Goal: Information Seeking & Learning: Learn about a topic

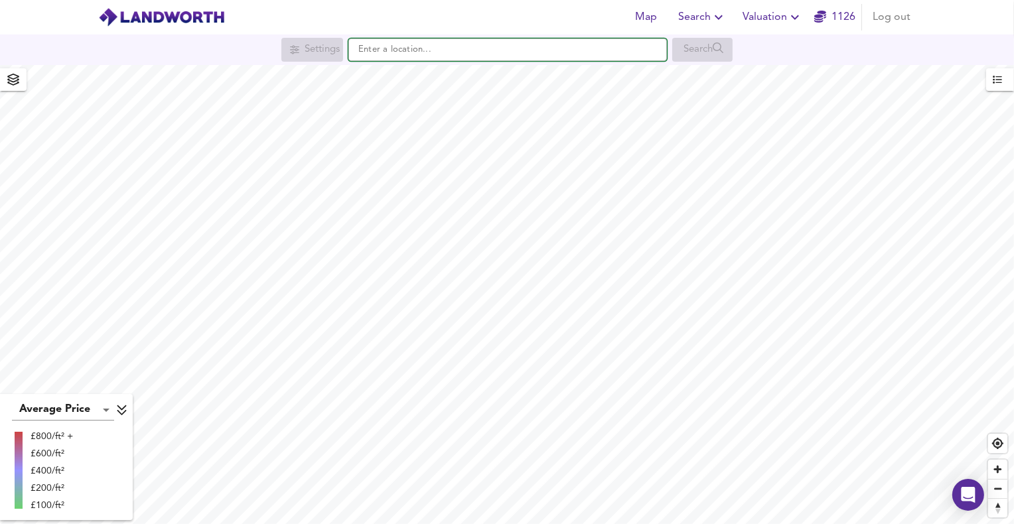
click at [465, 52] on input "text" at bounding box center [507, 49] width 318 height 23
paste input "[STREET_ADDRESS][PERSON_NAME]"
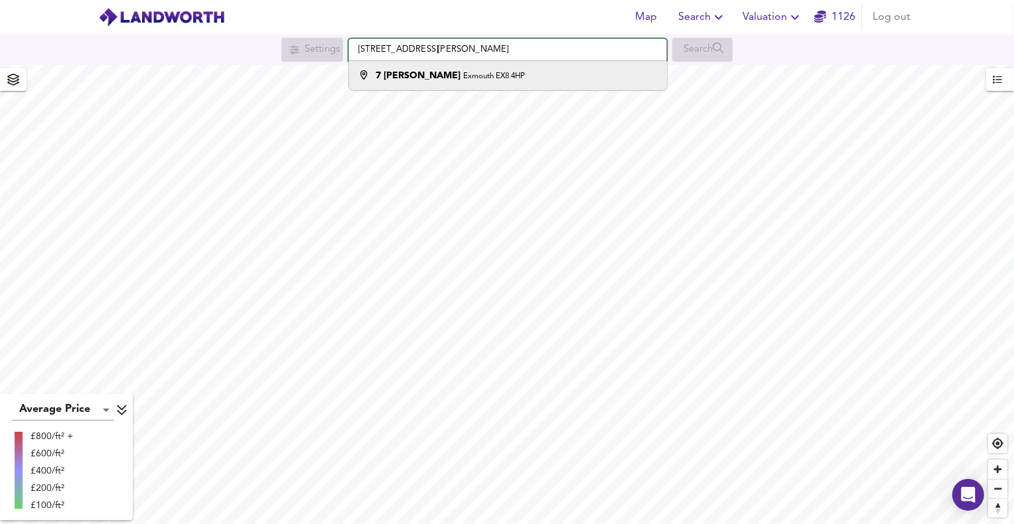
type input "[STREET_ADDRESS][PERSON_NAME]"
click at [463, 72] on small "Exmouth EX8 4HP" at bounding box center [494, 76] width 62 height 8
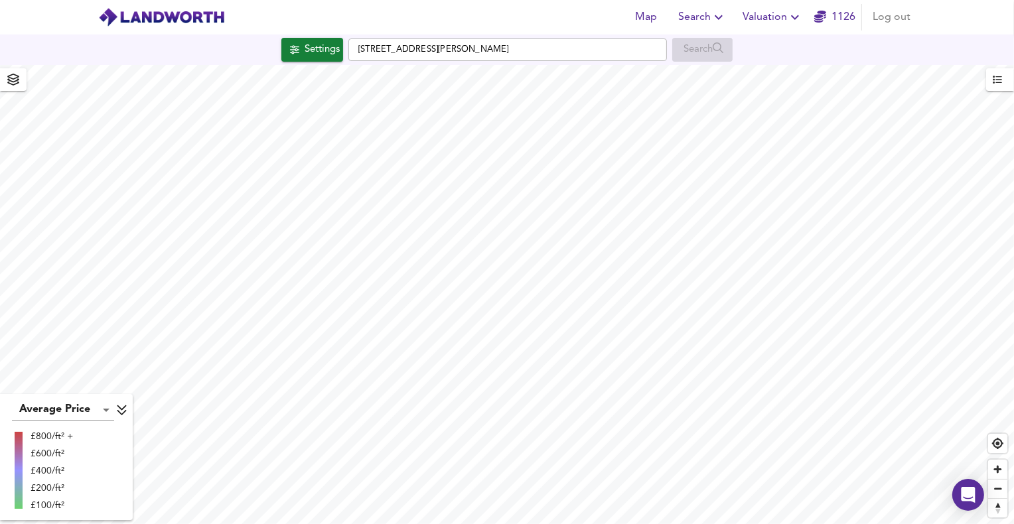
checkbox input "false"
checkbox input "true"
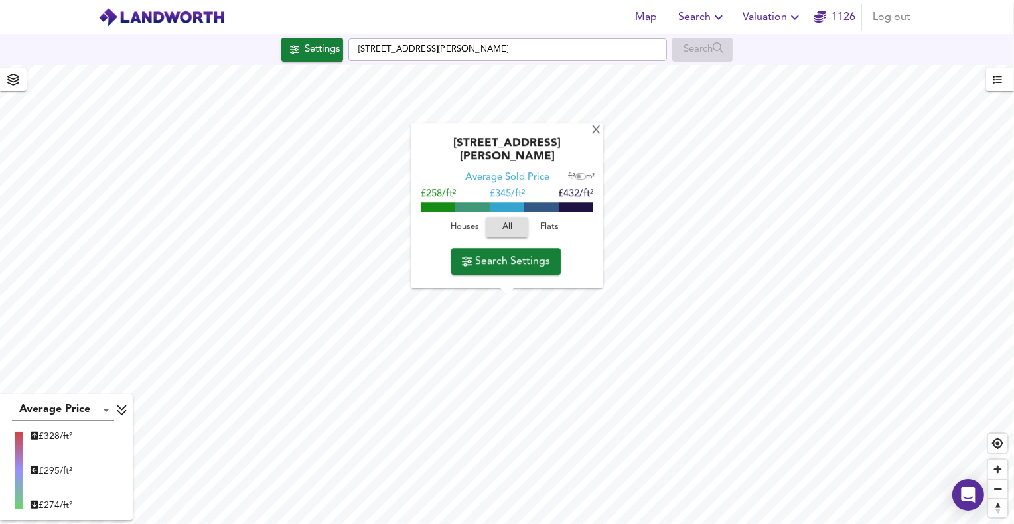
click at [471, 221] on span "Houses" at bounding box center [464, 227] width 36 height 15
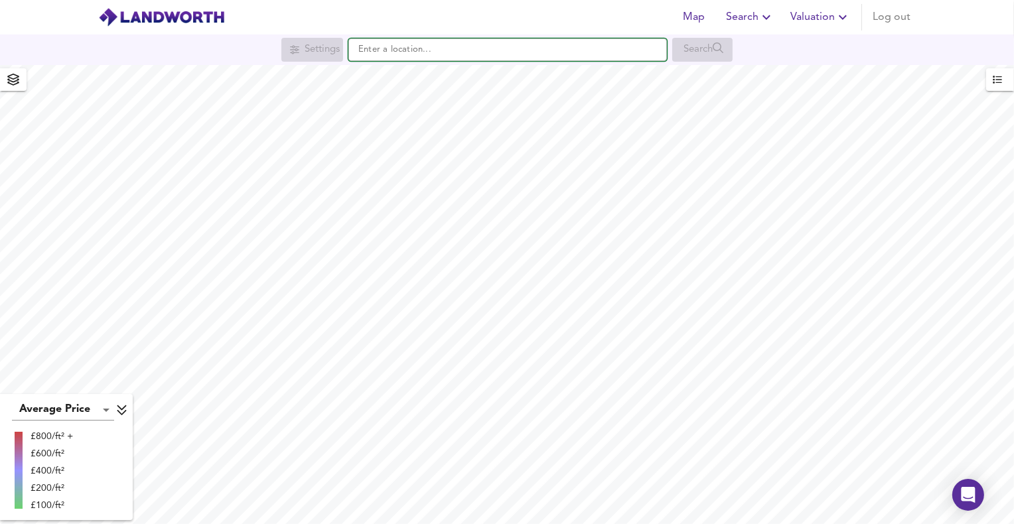
click at [505, 54] on input "text" at bounding box center [507, 49] width 318 height 23
paste input "GL52 9QL"
type input "GL52 9QL"
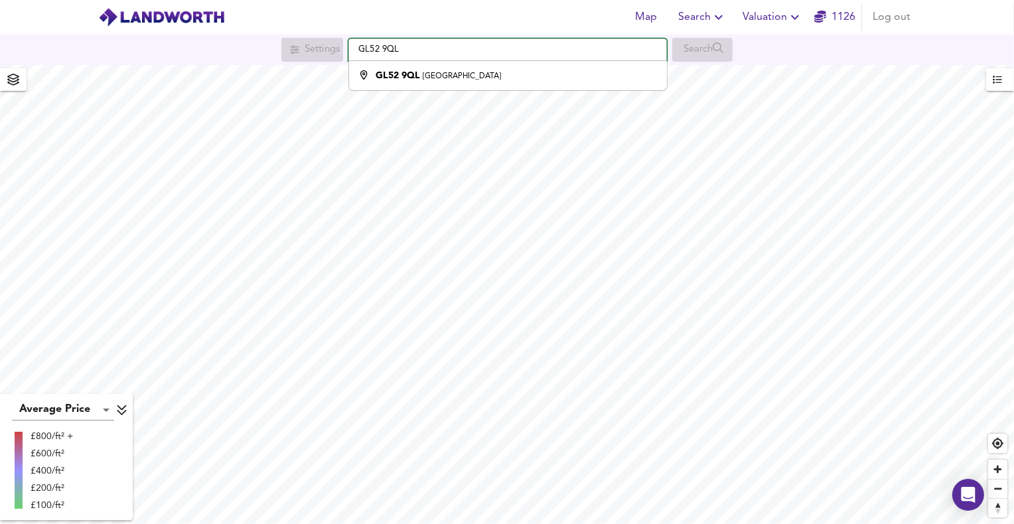
click at [505, 48] on input "GL52 9QL" at bounding box center [507, 49] width 318 height 23
click at [490, 55] on input "text" at bounding box center [507, 49] width 318 height 23
paste input "19 Main St, Lyddington, Oakham LE15 9LR"
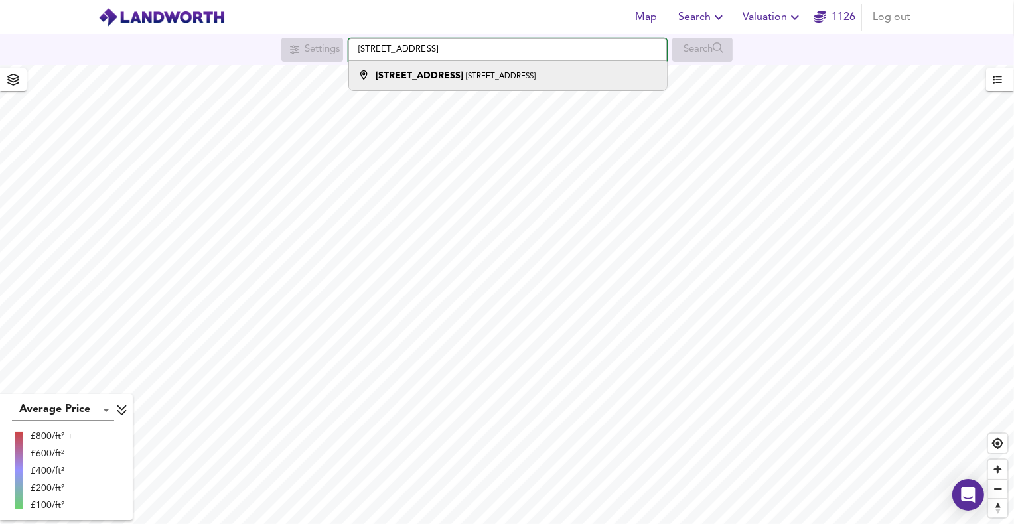
type input "19 Main St, Lyddington, Oakham LE15 9LR"
click at [498, 73] on small "Lyddington, Oakham LE15 9LR" at bounding box center [501, 76] width 70 height 8
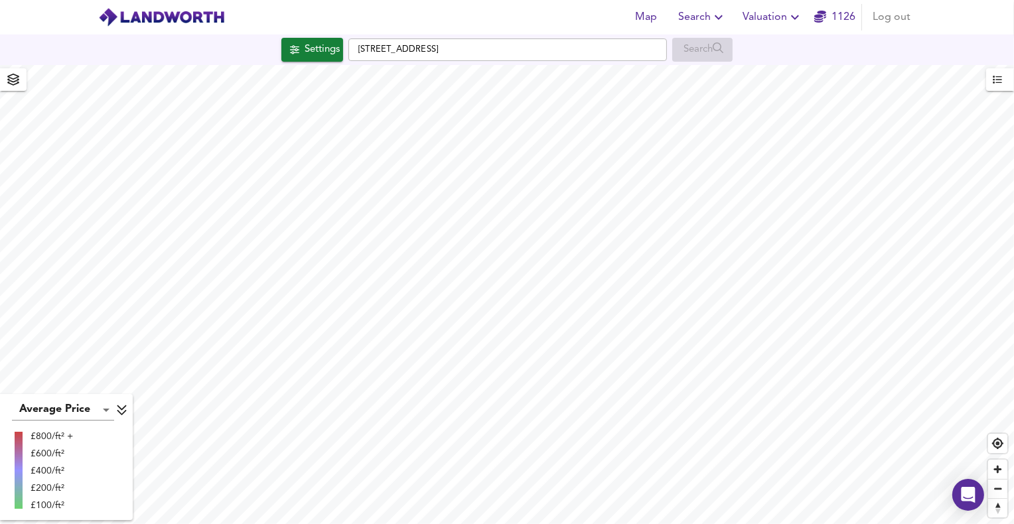
checkbox input "false"
checkbox input "true"
